Goal: Navigation & Orientation: Find specific page/section

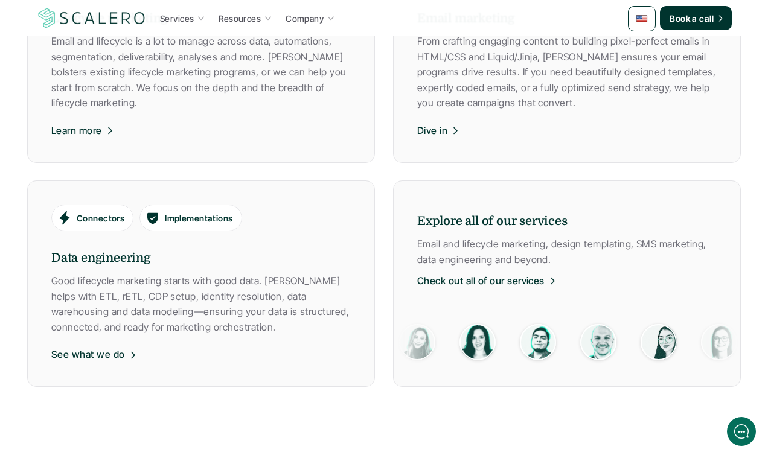
scroll to position [798, 0]
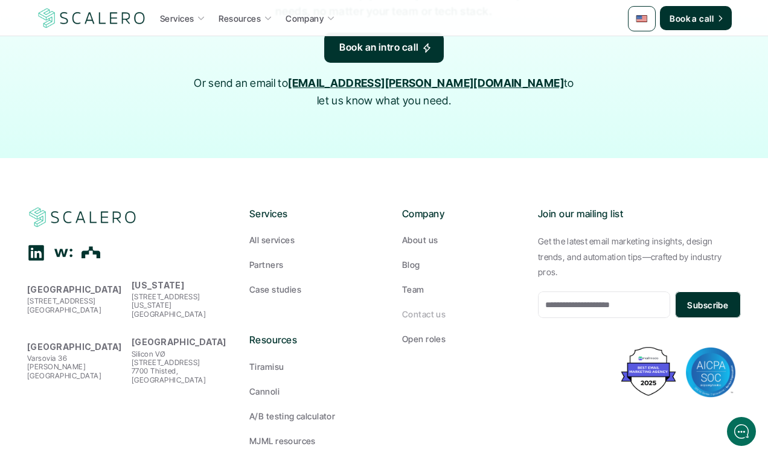
scroll to position [1984, 0]
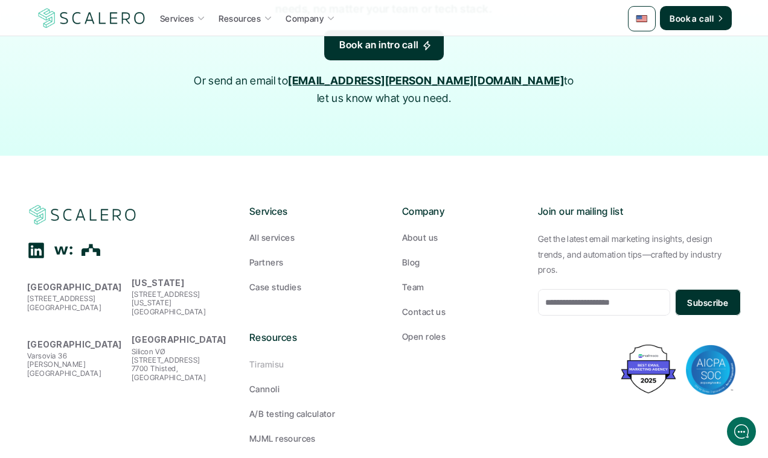
click at [269, 358] on p "Tiramisu" at bounding box center [266, 364] width 34 height 13
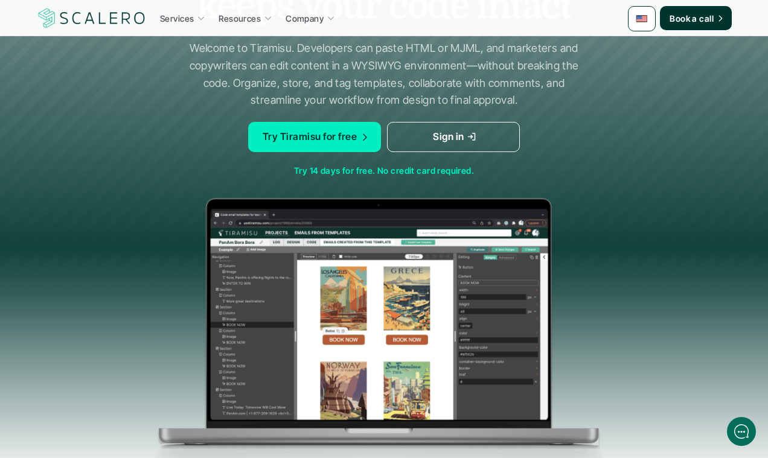
scroll to position [216, 0]
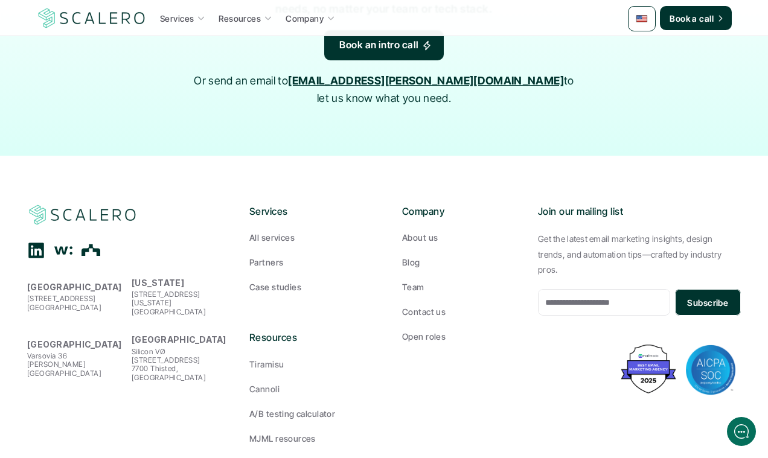
click at [265, 383] on p "Cannoli" at bounding box center [264, 389] width 30 height 13
click at [276, 281] on p "Case studies" at bounding box center [275, 287] width 52 height 13
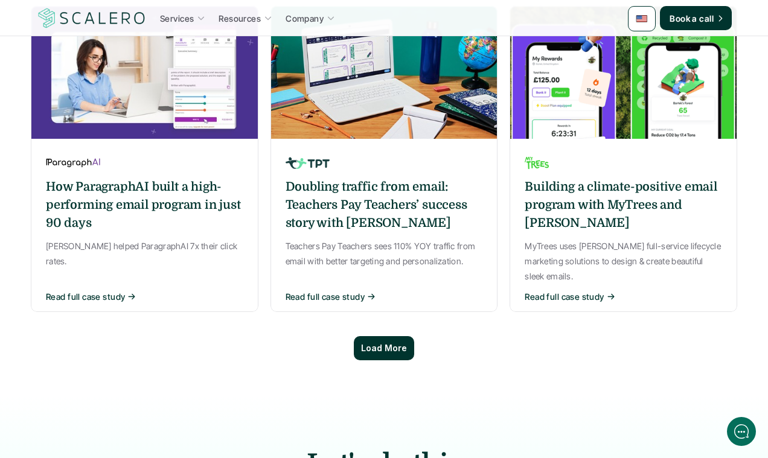
scroll to position [925, 0]
